Goal: Go to known website: Access a specific website the user already knows

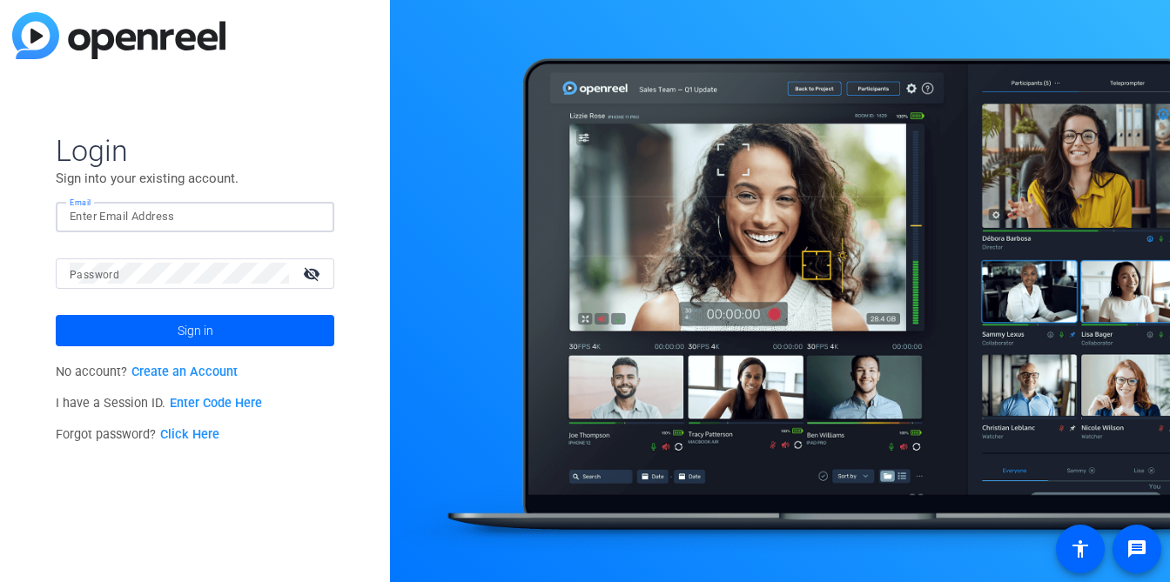
click at [211, 214] on input "Email" at bounding box center [195, 216] width 251 height 21
type input "[EMAIL_ADDRESS][DOMAIN_NAME]"
click at [56, 315] on button "Sign in" at bounding box center [195, 330] width 279 height 31
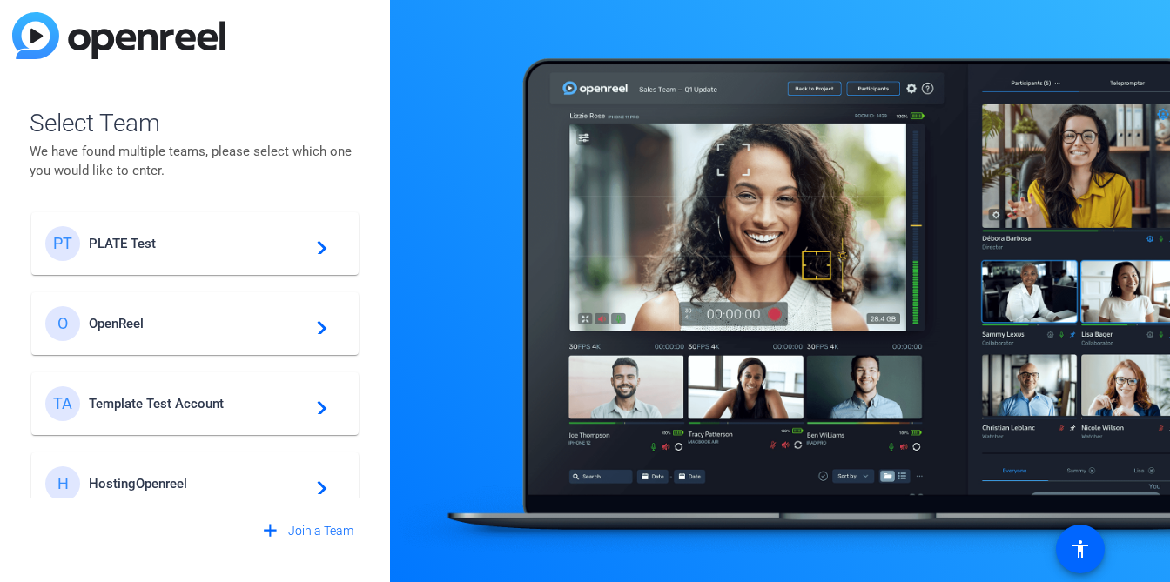
click at [300, 252] on div "PT PLATE Test navigate_next" at bounding box center [195, 243] width 300 height 35
click at [185, 241] on div "PT PLATE Test navigate_next O OpenReel navigate_next TA Template Test Account n…" at bounding box center [195, 345] width 331 height 305
click at [141, 243] on div "PT PLATE Test navigate_next O OpenReel navigate_next TA Template Test Account n…" at bounding box center [195, 345] width 331 height 305
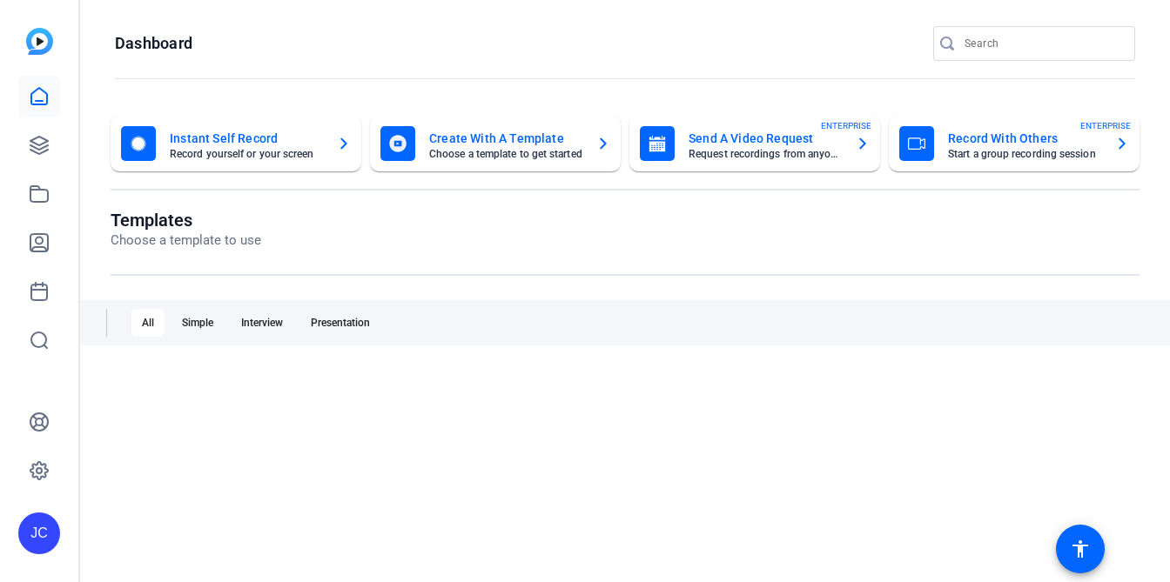
click at [508, 39] on openreel-page-title "Dashboard" at bounding box center [625, 43] width 1020 height 35
